Goal: Find specific page/section: Find specific page/section

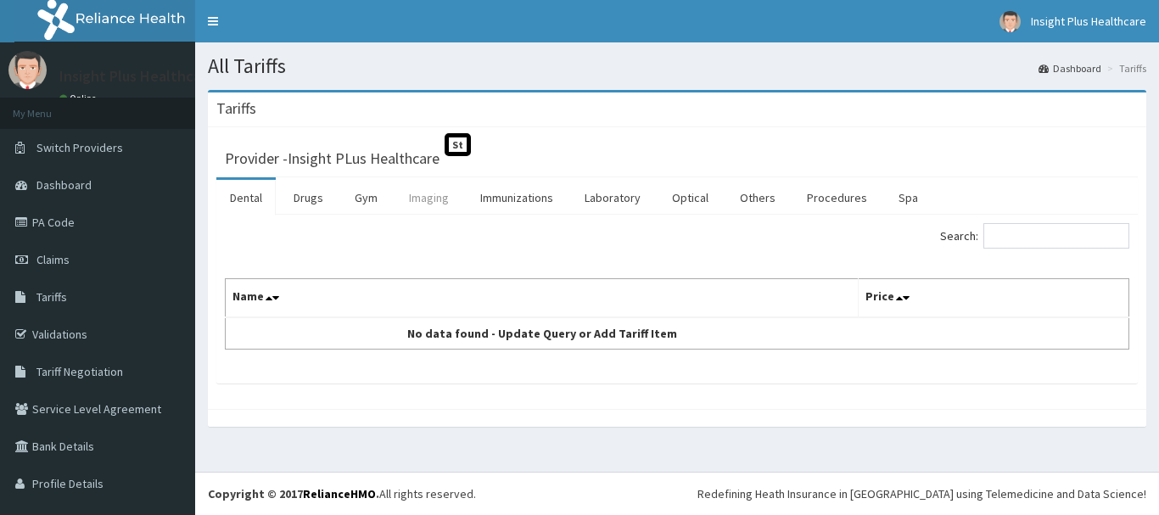
click at [429, 198] on link "Imaging" at bounding box center [428, 198] width 67 height 36
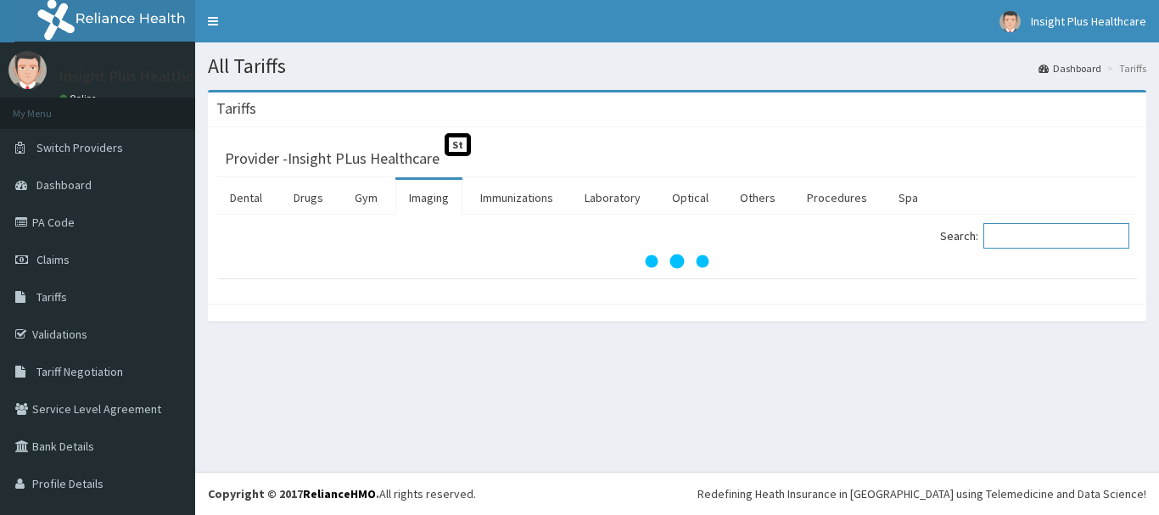
click at [1027, 243] on input "Search:" at bounding box center [1056, 235] width 146 height 25
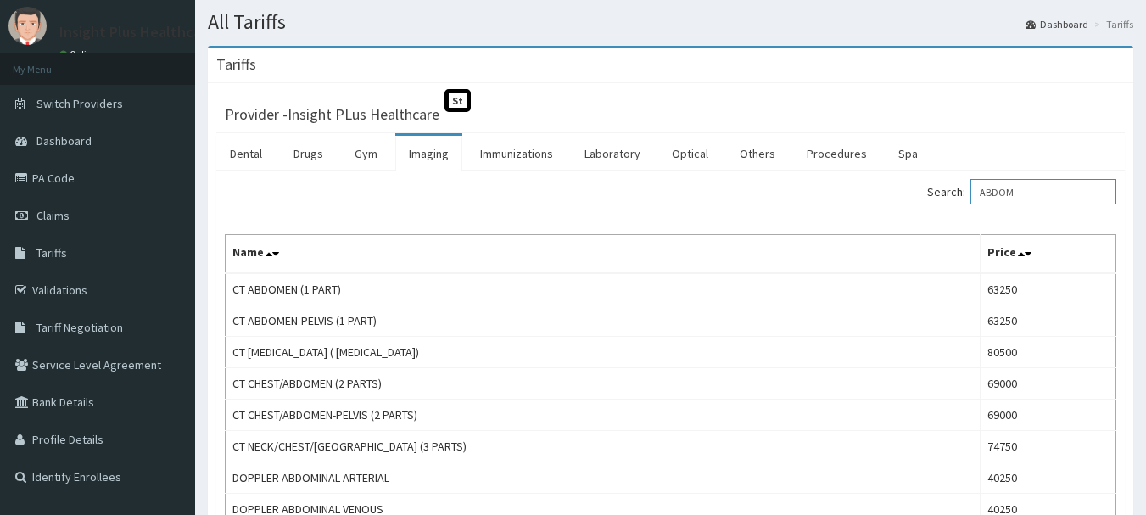
scroll to position [42, 0]
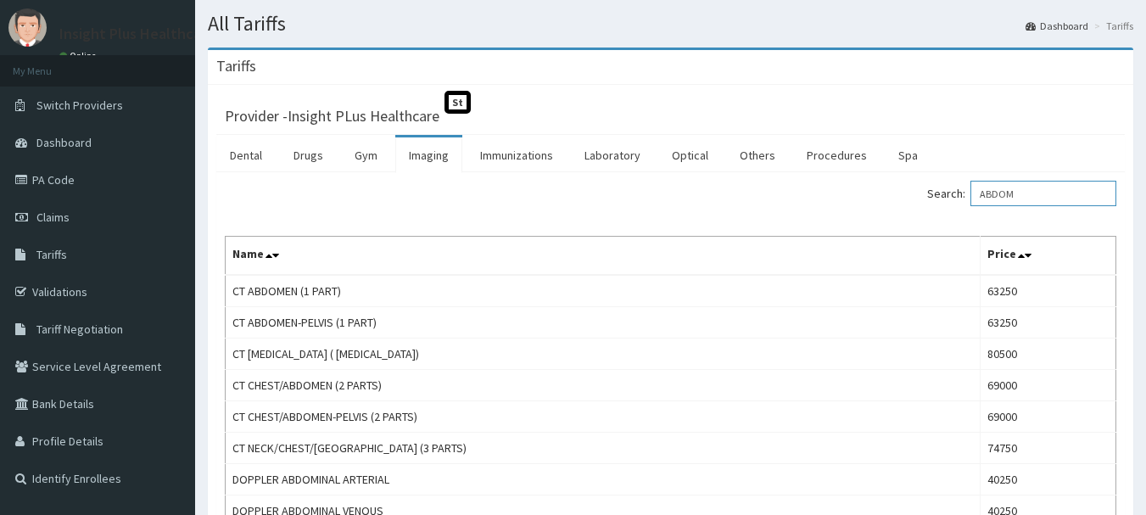
click at [1040, 183] on input "ABDOM" at bounding box center [1043, 193] width 146 height 25
type input "A"
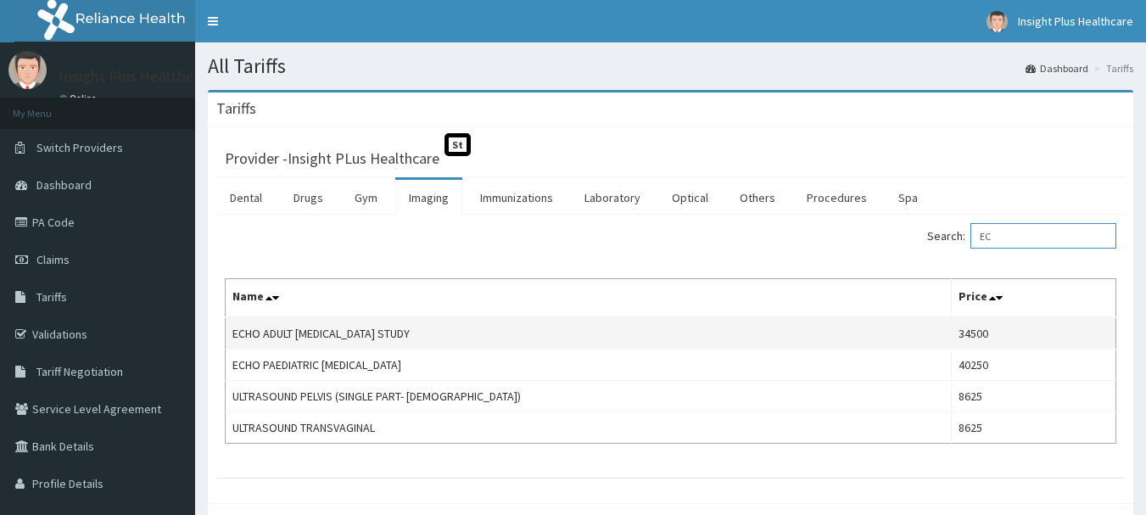
type input "E"
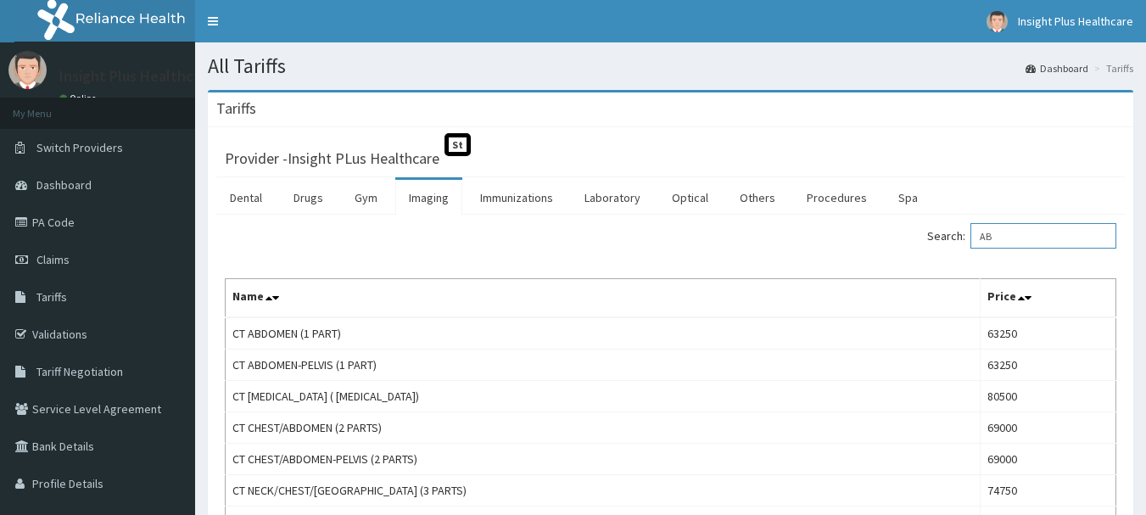
type input "A"
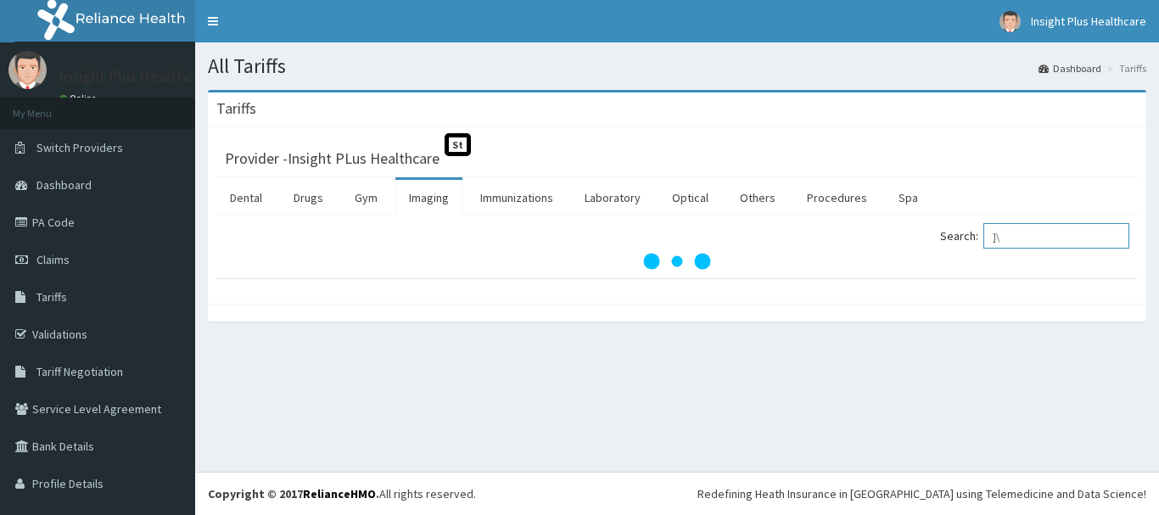
type input "]"
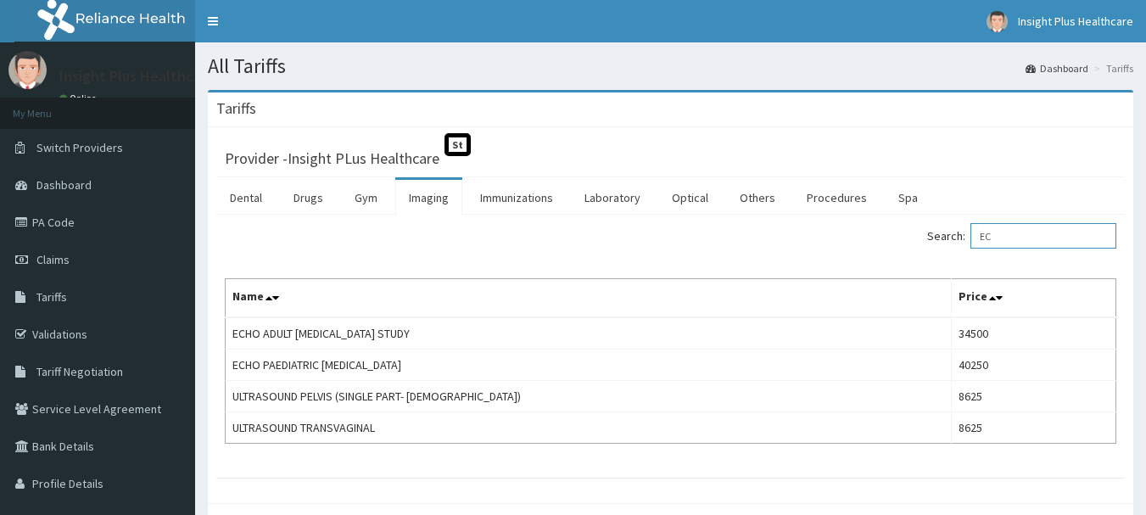
type input "E"
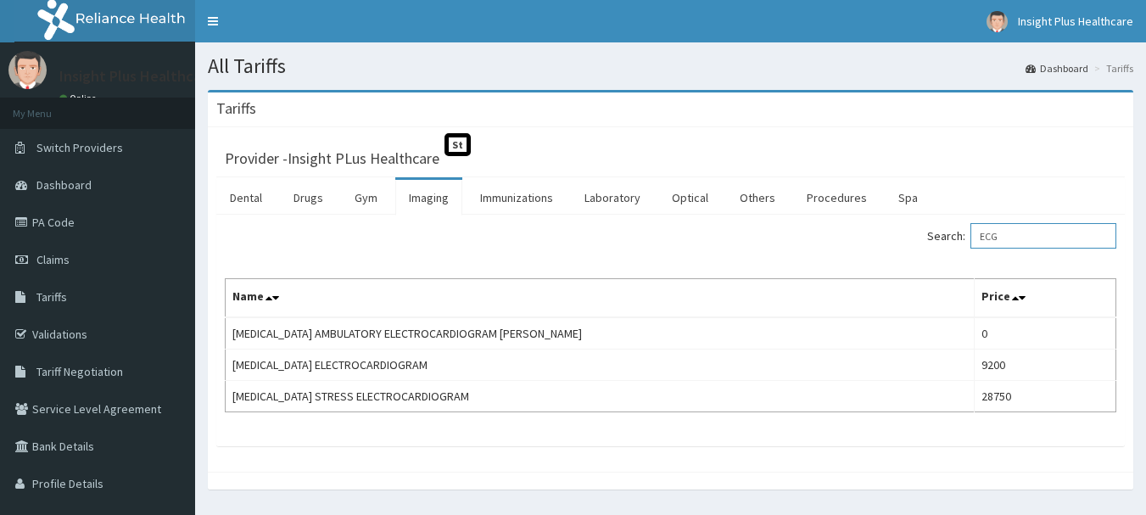
type input "ECG"
